Goal: Information Seeking & Learning: Learn about a topic

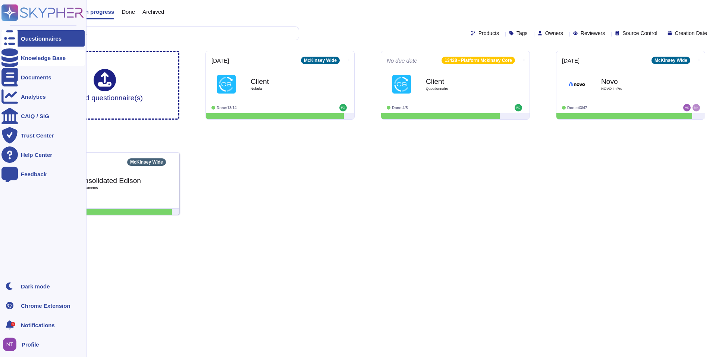
click at [40, 57] on div "Knowledge Base" at bounding box center [43, 58] width 45 height 6
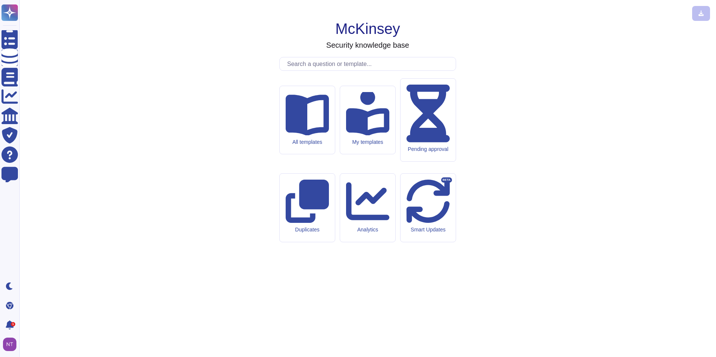
click at [301, 71] on input "text" at bounding box center [370, 63] width 172 height 13
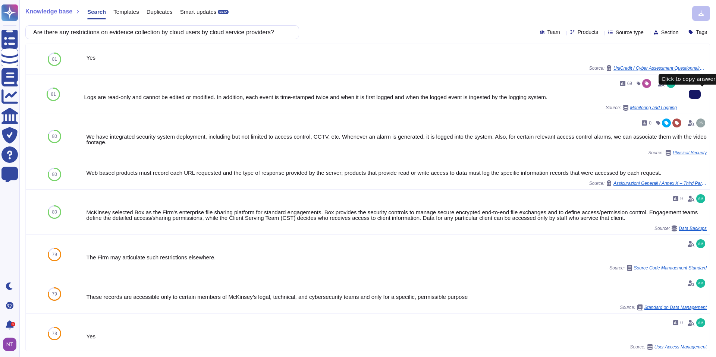
click at [695, 94] on icon at bounding box center [695, 94] width 0 height 0
